Goal: Transaction & Acquisition: Purchase product/service

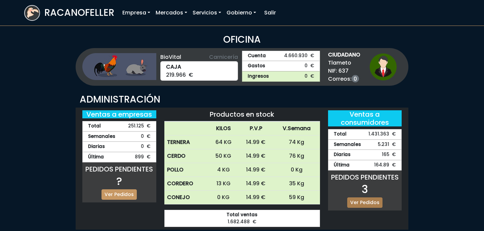
click at [364, 202] on link "Ver Pedidos" at bounding box center [364, 202] width 35 height 10
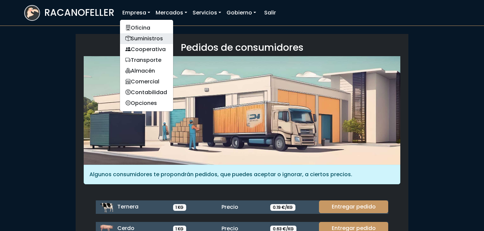
click at [146, 36] on link "Suministros" at bounding box center [146, 38] width 53 height 11
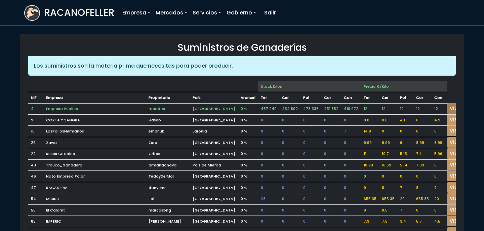
click at [447, 108] on link "VISITAR" at bounding box center [459, 108] width 24 height 10
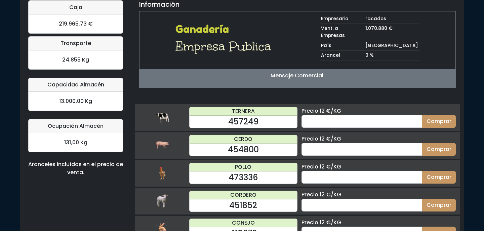
scroll to position [69, 0]
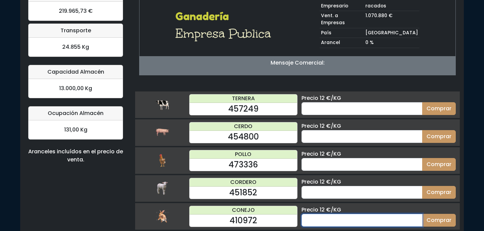
click at [352, 214] on input "number" at bounding box center [361, 220] width 121 height 13
type input "70"
click at [422, 214] on button "Comprar" at bounding box center [439, 220] width 34 height 13
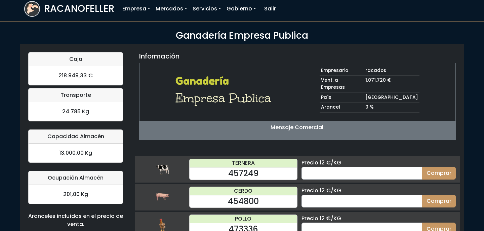
scroll to position [5, 0]
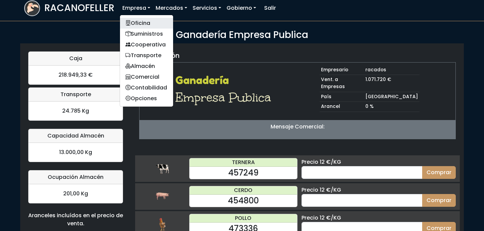
click at [142, 21] on link "Oficina" at bounding box center [146, 23] width 53 height 11
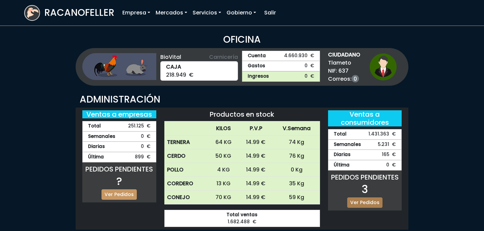
click at [359, 198] on link "Ver Pedidos" at bounding box center [364, 202] width 35 height 10
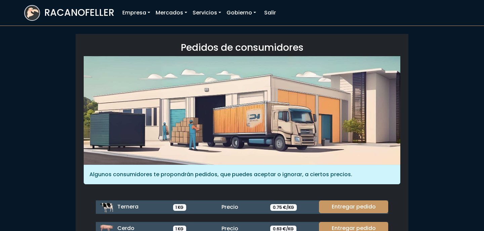
scroll to position [92, 0]
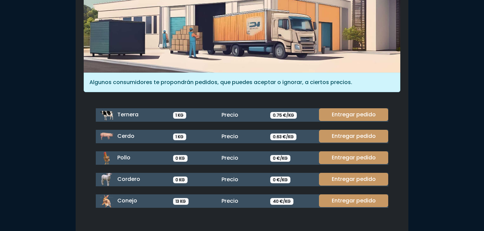
click at [359, 198] on link "Entregar pedido" at bounding box center [353, 200] width 69 height 13
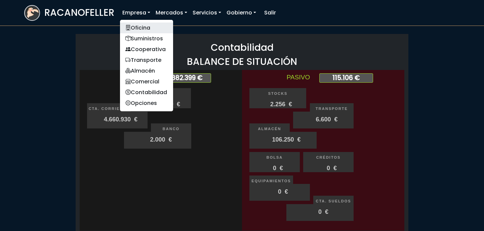
click at [140, 25] on link "Oficina" at bounding box center [146, 28] width 53 height 11
